Goal: Check status: Check status

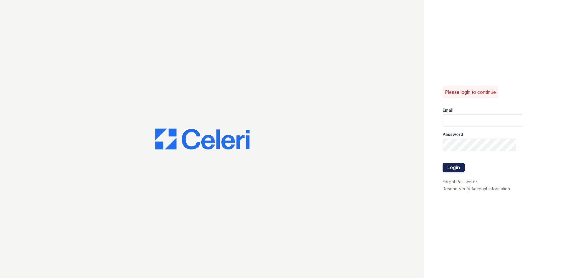
type input "siniguez@trinity-pm.com"
click at [455, 168] on button "Login" at bounding box center [454, 167] width 22 height 9
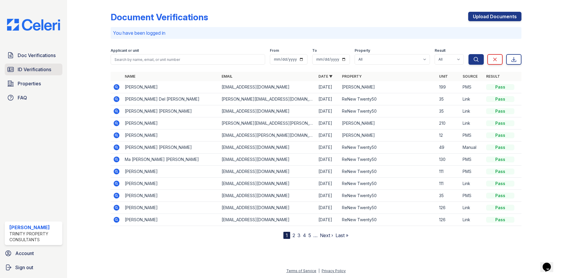
click at [39, 69] on span "ID Verifications" at bounding box center [35, 69] width 34 height 7
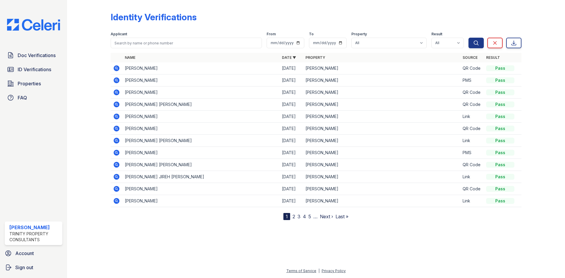
click at [117, 68] on icon at bounding box center [116, 68] width 7 height 7
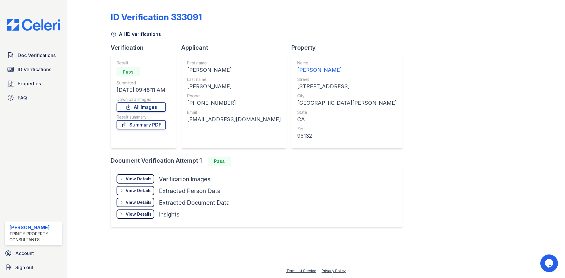
click at [126, 184] on div "View Details Details Hide Details Details Verification Images" at bounding box center [173, 180] width 113 height 12
click at [129, 179] on div "View Details" at bounding box center [139, 179] width 26 height 6
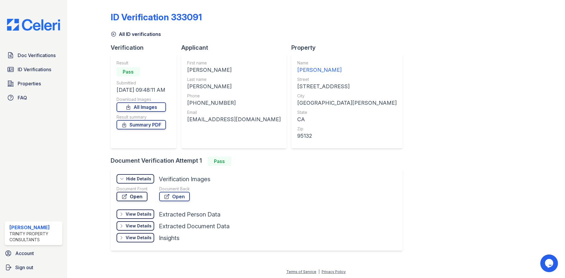
click at [125, 195] on icon at bounding box center [124, 197] width 4 height 4
